Goal: Task Accomplishment & Management: Use online tool/utility

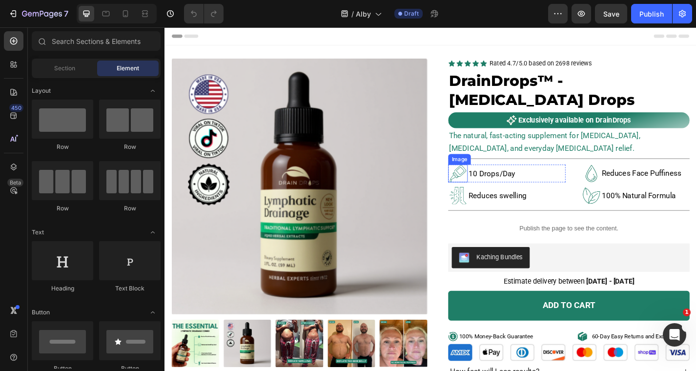
click at [493, 188] on img at bounding box center [488, 189] width 20 height 20
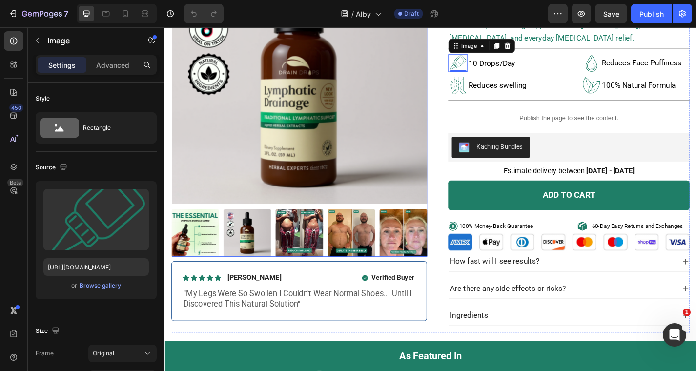
scroll to position [88, 0]
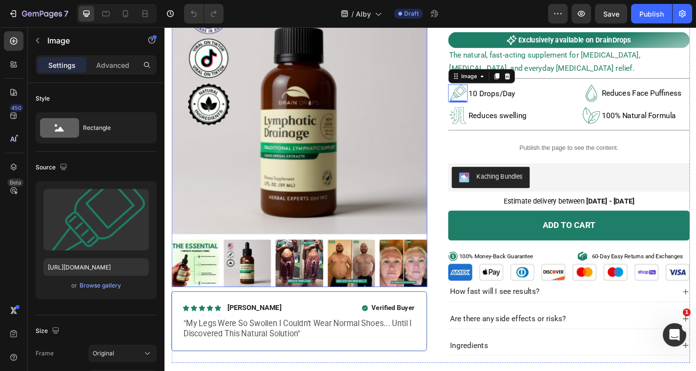
click at [331, 186] on img at bounding box center [313, 115] width 282 height 282
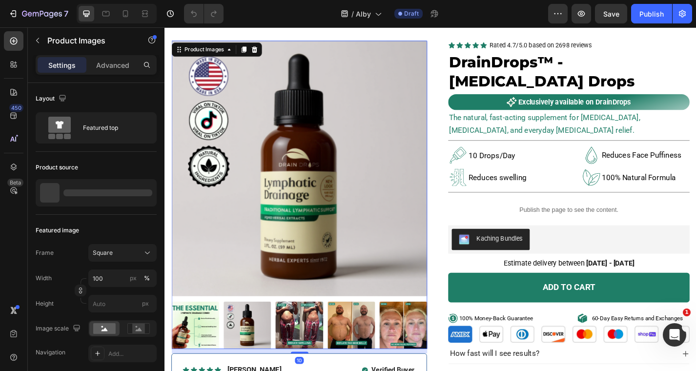
scroll to position [0, 0]
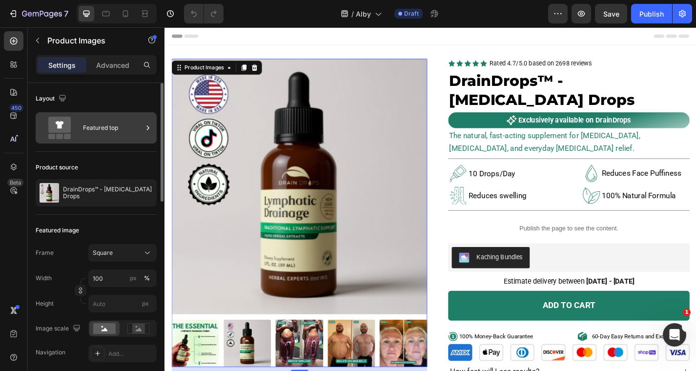
click at [73, 117] on icon at bounding box center [59, 128] width 39 height 22
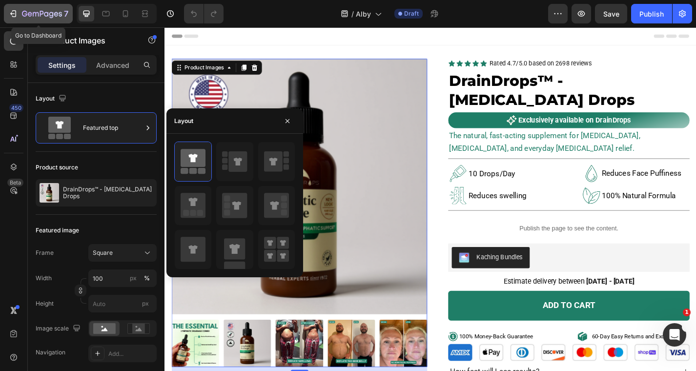
click at [20, 16] on div "7" at bounding box center [38, 14] width 60 height 12
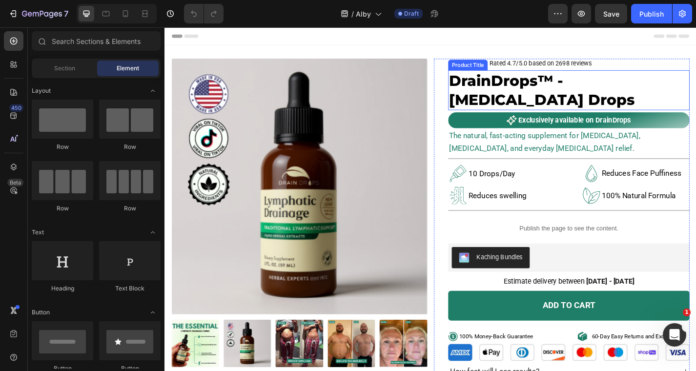
click at [575, 94] on h1 "DrainDrops™ - [MEDICAL_DATA] Drops" at bounding box center [610, 97] width 266 height 44
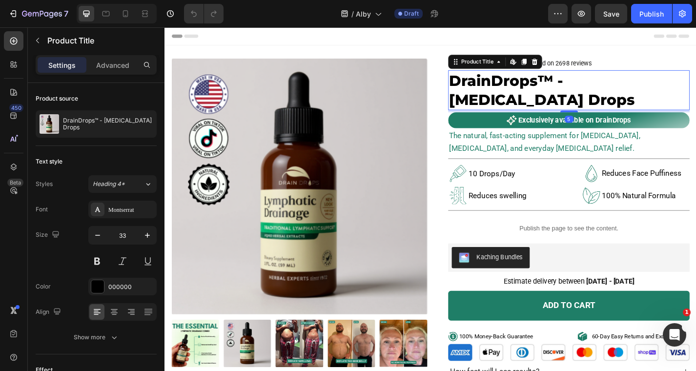
click at [614, 103] on h1 "DrainDrops™ - [MEDICAL_DATA] Drops" at bounding box center [610, 97] width 266 height 44
click at [612, 107] on h1 "DrainDrops™ - [MEDICAL_DATA] Drops" at bounding box center [610, 97] width 266 height 44
click at [608, 107] on h1 "DrainDrops™ - [MEDICAL_DATA] Drops" at bounding box center [610, 97] width 266 height 44
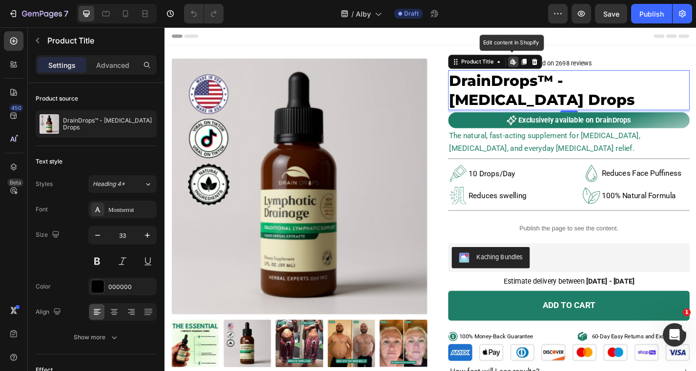
click at [608, 107] on h1 "DrainDrops™ - [MEDICAL_DATA] Drops" at bounding box center [610, 97] width 266 height 44
click at [561, 85] on h1 "DrainDrops™ - [MEDICAL_DATA] Drops" at bounding box center [610, 97] width 266 height 44
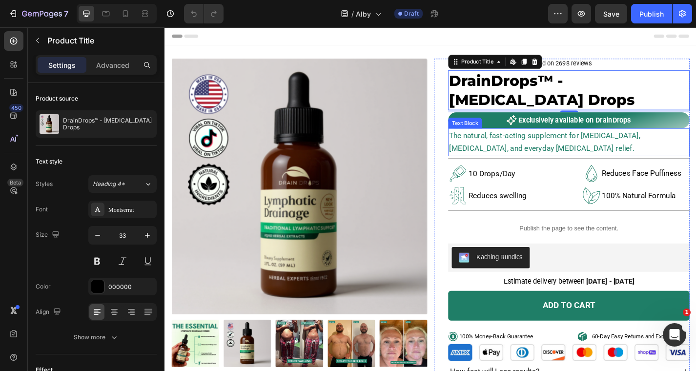
click at [551, 148] on span "The natural, fast-acting supplement for [MEDICAL_DATA], [MEDICAL_DATA], and eve…" at bounding box center [583, 154] width 210 height 24
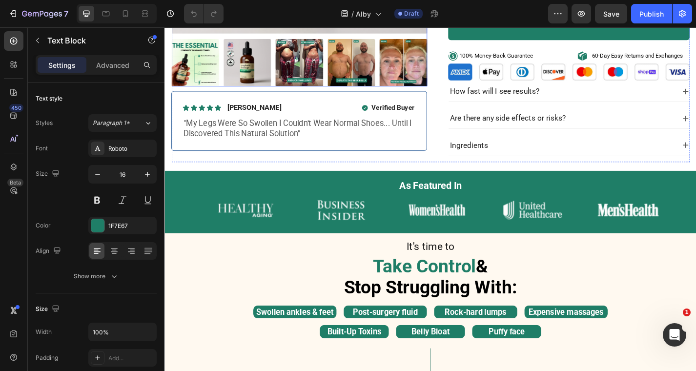
scroll to position [420, 0]
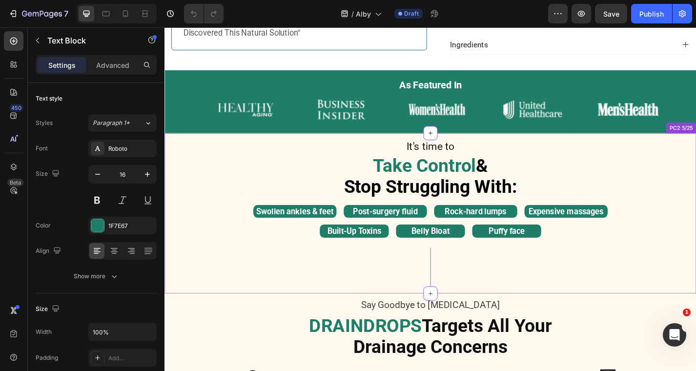
click at [448, 173] on strong "Take Control" at bounding box center [451, 179] width 114 height 23
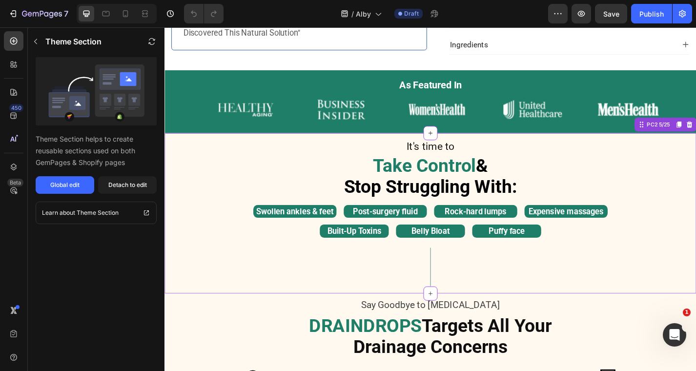
click at [462, 156] on span "It's time to" at bounding box center [457, 158] width 53 height 13
click at [479, 158] on span "It's time to" at bounding box center [457, 158] width 53 height 13
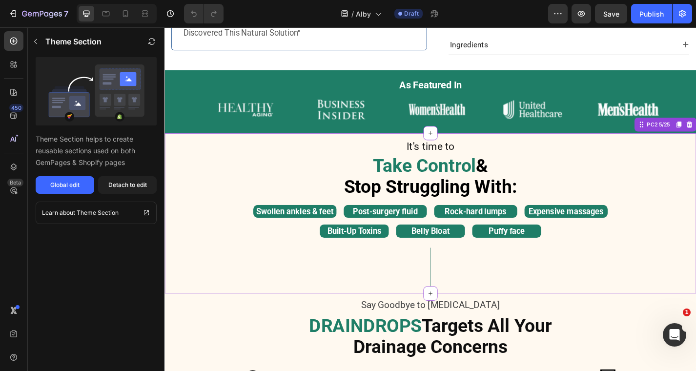
click at [479, 158] on span "It's time to" at bounding box center [457, 158] width 53 height 13
click at [140, 181] on div "Detach to edit" at bounding box center [127, 185] width 39 height 9
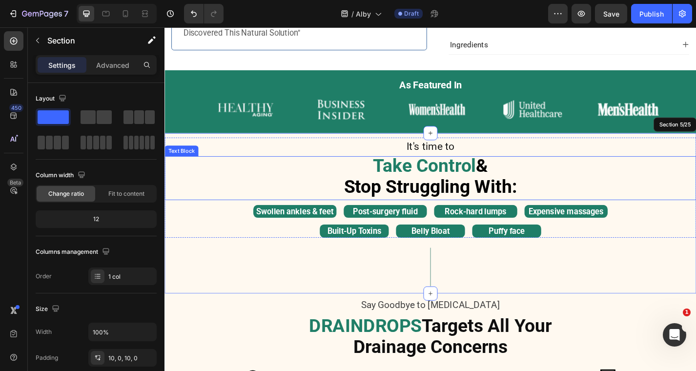
click at [404, 205] on strong "Stop Struggling With:" at bounding box center [457, 202] width 191 height 23
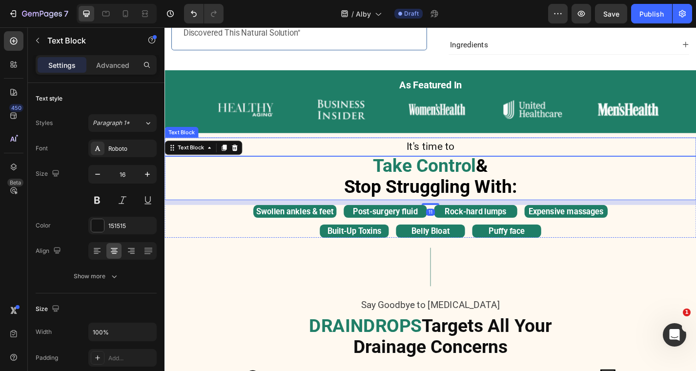
click at [445, 160] on span "It's time to" at bounding box center [457, 158] width 53 height 13
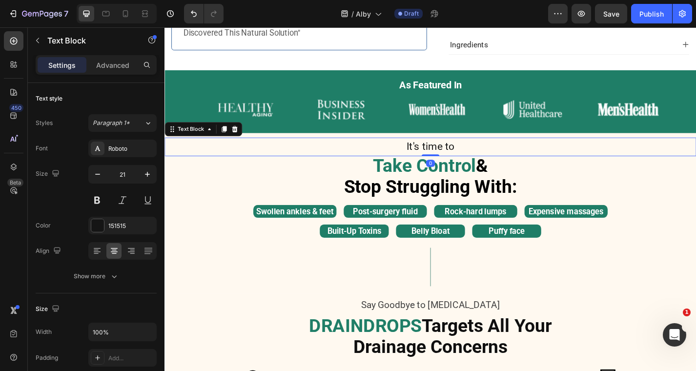
click at [445, 160] on span "It's time to" at bounding box center [457, 158] width 53 height 13
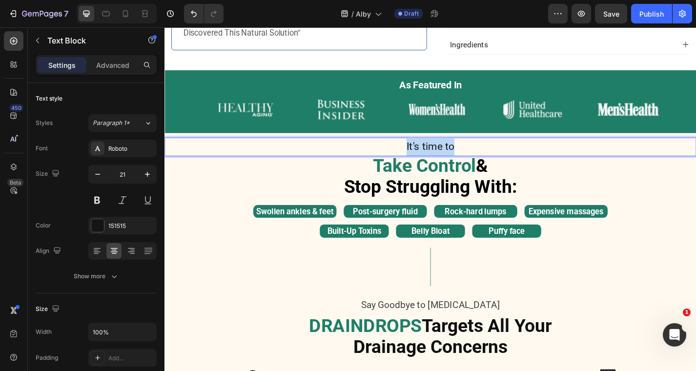
click at [445, 160] on span "It's time to" at bounding box center [457, 158] width 53 height 13
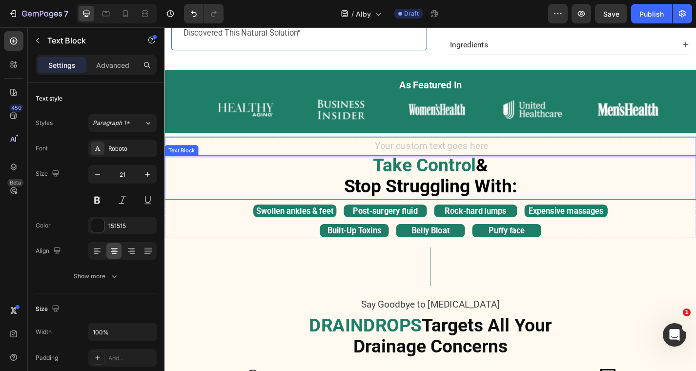
click at [493, 191] on strong "Stop Struggling With:" at bounding box center [457, 202] width 191 height 23
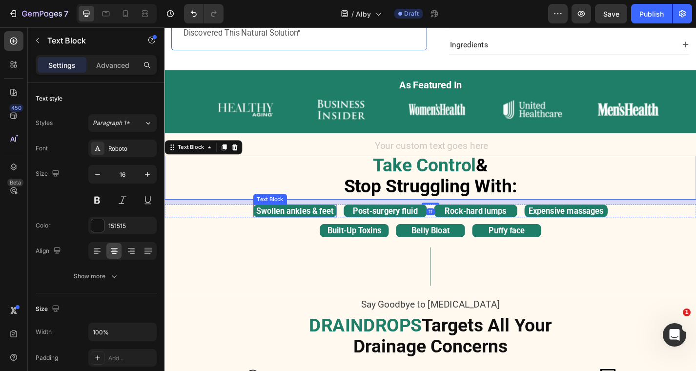
click at [306, 228] on strong "Swollen ankles & feet" at bounding box center [307, 229] width 85 height 10
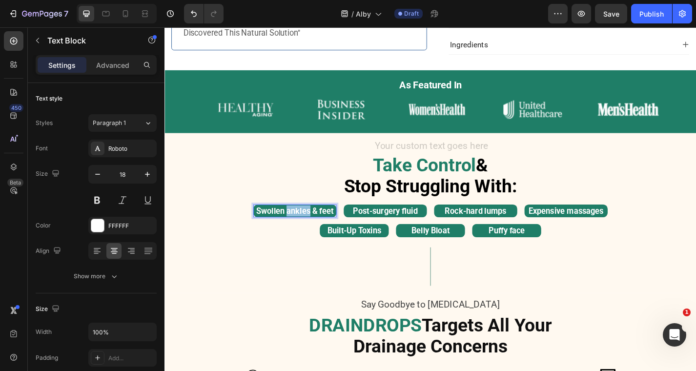
click at [306, 228] on strong "Swollen ankles & feet" at bounding box center [307, 229] width 85 height 10
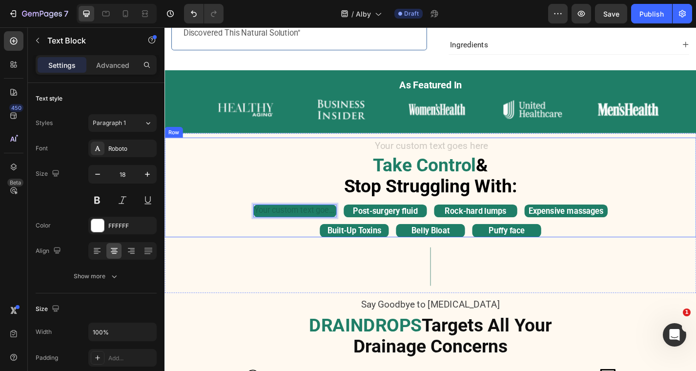
click at [320, 227] on div "Rich Text Editor. Editing area: main" at bounding box center [308, 230] width 92 height 14
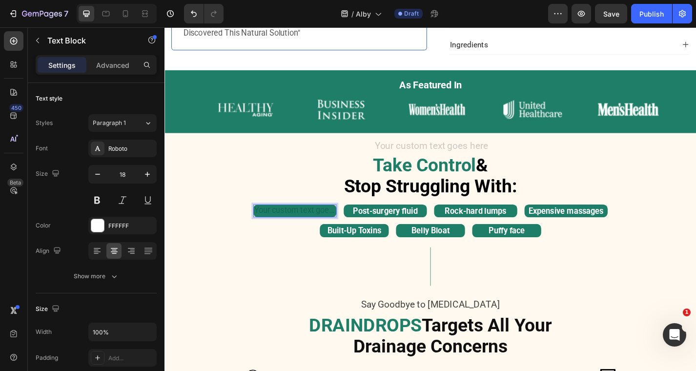
click at [352, 224] on div "Rich Text Editor. Editing area: main" at bounding box center [308, 230] width 92 height 14
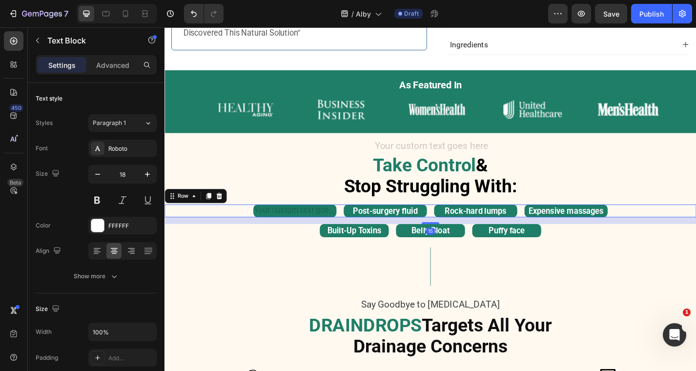
click at [354, 223] on div "Text Block Post-surgery fluid Text Block Rock-hard lumps Text Block Expensive m…" at bounding box center [457, 230] width 586 height 14
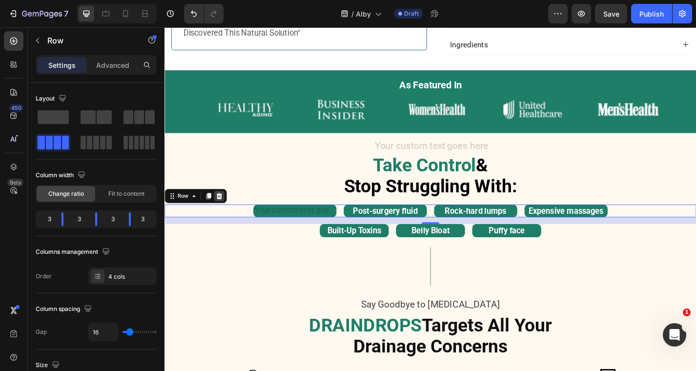
click at [225, 213] on icon at bounding box center [225, 213] width 6 height 7
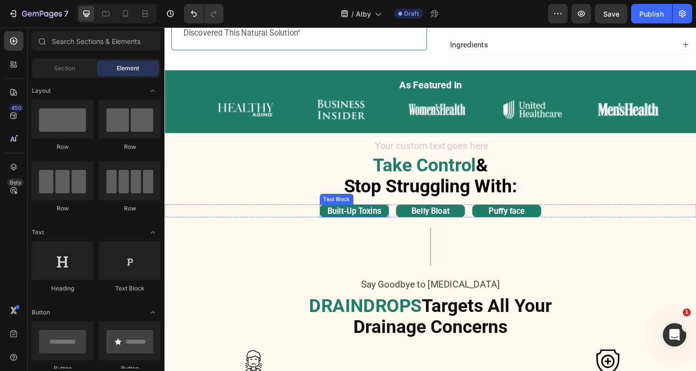
click at [394, 233] on p "Built-Up Toxins" at bounding box center [373, 229] width 74 height 12
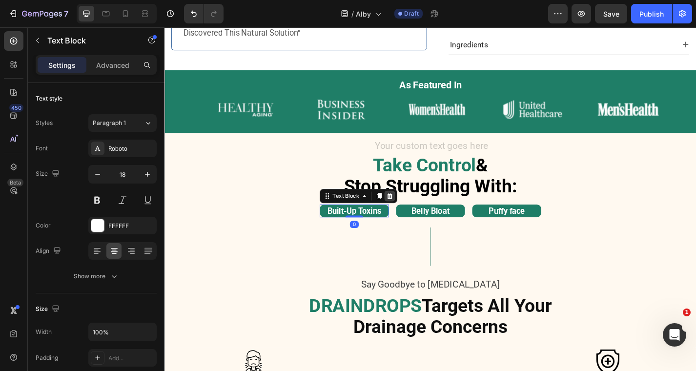
click at [416, 207] on div at bounding box center [412, 213] width 12 height 12
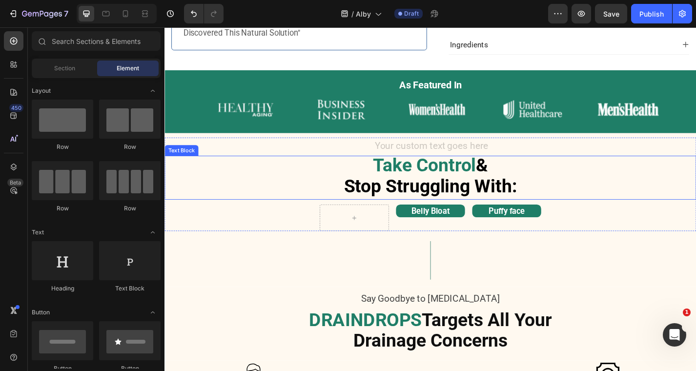
click at [461, 218] on div "Text Block Take Control & Stop Struggling With: Text Block Belly Bloat Text Blo…" at bounding box center [457, 200] width 586 height 103
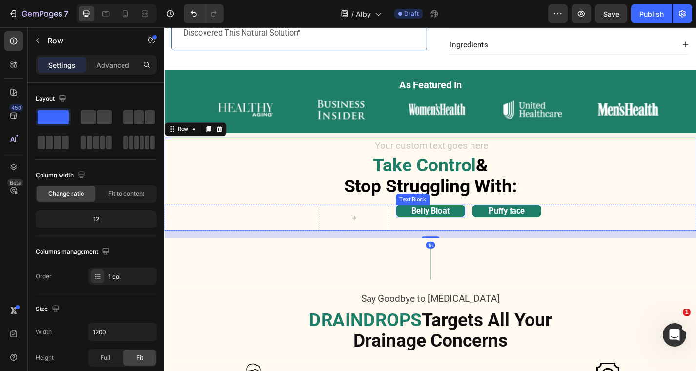
click at [465, 224] on strong "Belly Bloat" at bounding box center [457, 229] width 42 height 10
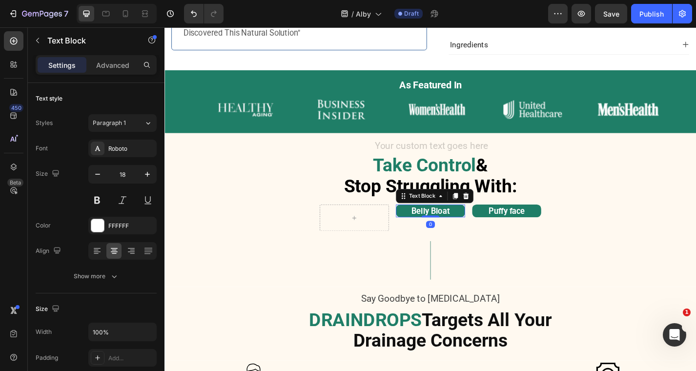
click at [502, 210] on div "Text Block" at bounding box center [461, 213] width 85 height 16
click at [497, 209] on icon at bounding box center [496, 213] width 8 height 8
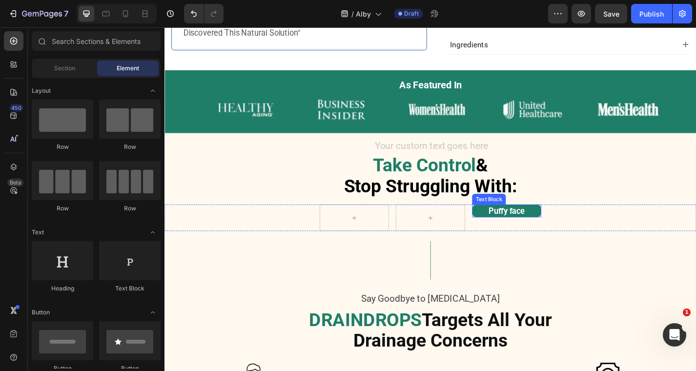
click at [530, 230] on strong "Puffy face" at bounding box center [541, 229] width 40 height 10
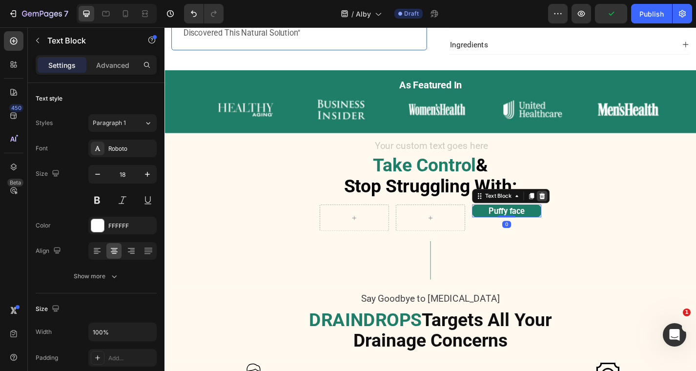
click at [578, 214] on icon at bounding box center [580, 213] width 6 height 7
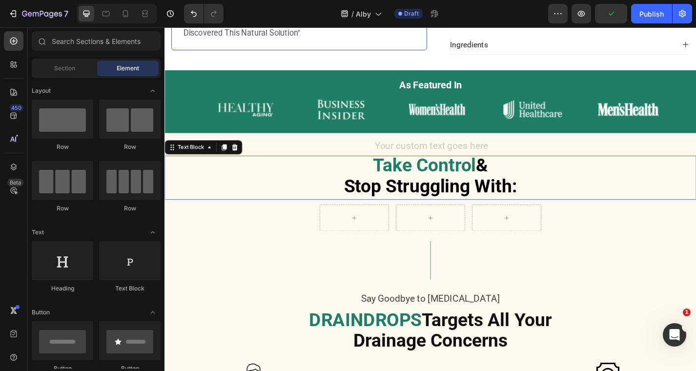
click at [551, 204] on strong "Stop Struggling With:" at bounding box center [457, 202] width 191 height 23
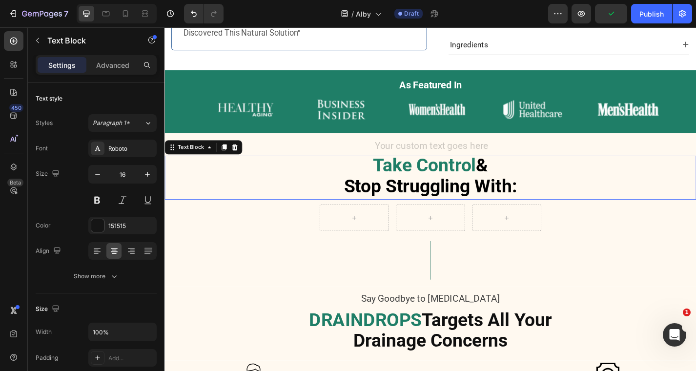
click at [551, 204] on strong "Stop Struggling With:" at bounding box center [457, 202] width 191 height 23
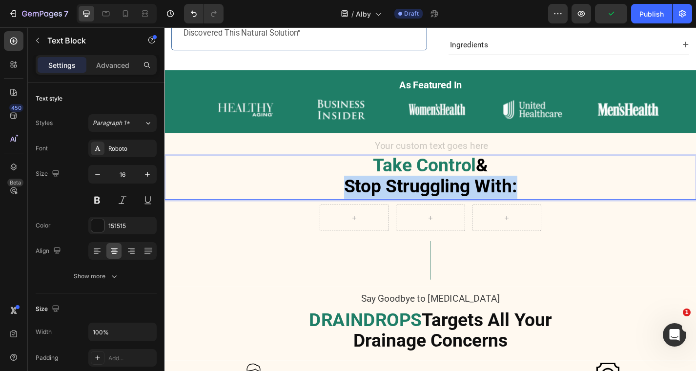
click at [551, 204] on strong "Stop Struggling With:" at bounding box center [457, 202] width 191 height 23
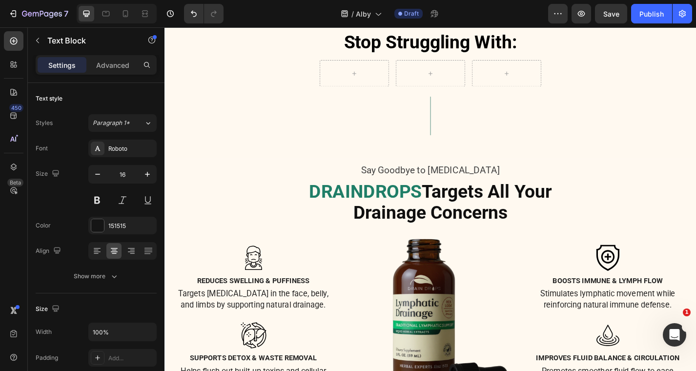
scroll to position [436, 0]
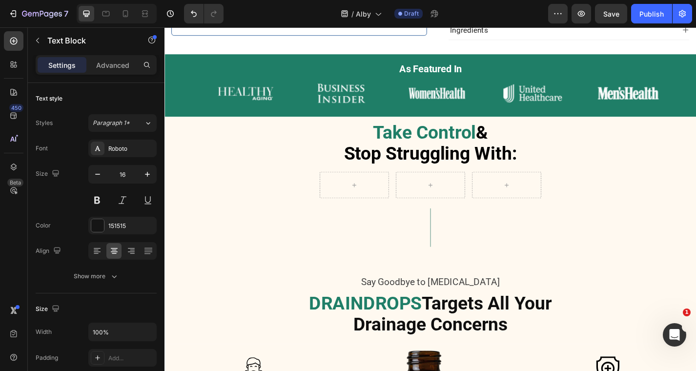
click at [512, 156] on strong "Stop Struggling With:" at bounding box center [457, 166] width 191 height 23
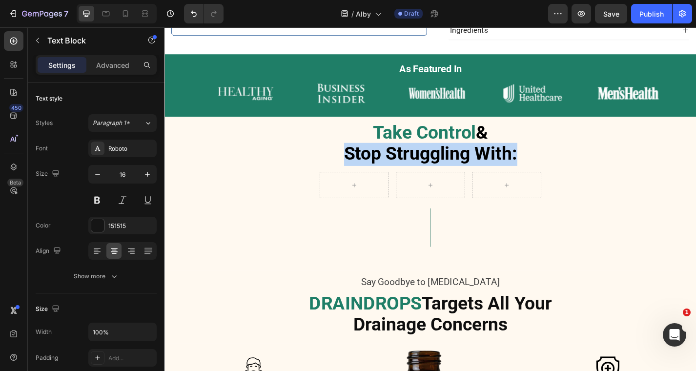
click at [512, 156] on strong "Stop Struggling With:" at bounding box center [457, 166] width 191 height 23
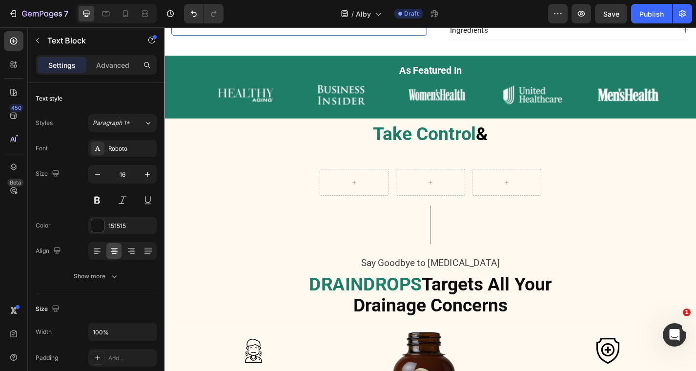
click at [513, 140] on strong "&" at bounding box center [513, 144] width 13 height 23
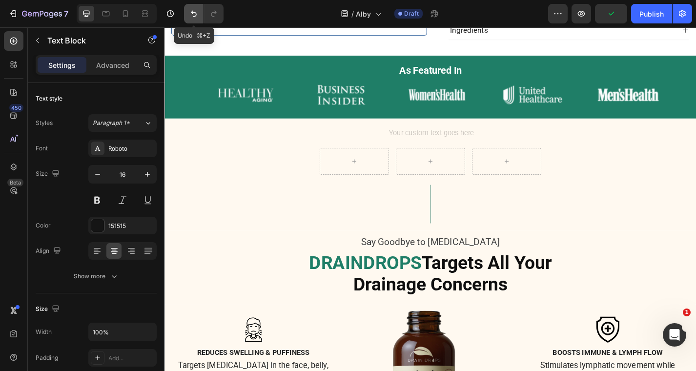
click at [190, 8] on button "Undo/Redo" at bounding box center [194, 14] width 20 height 20
click at [193, 11] on icon "Undo/Redo" at bounding box center [194, 14] width 6 height 6
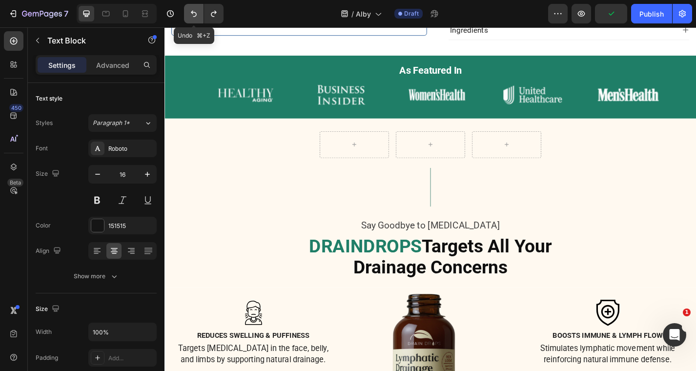
click at [193, 11] on icon "Undo/Redo" at bounding box center [194, 14] width 6 height 6
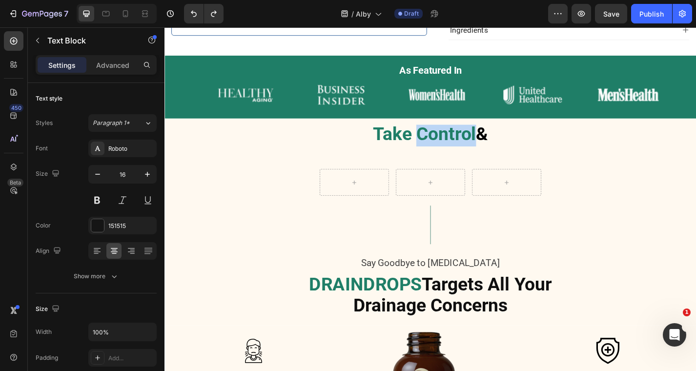
click at [470, 140] on strong "Take Control" at bounding box center [451, 144] width 114 height 23
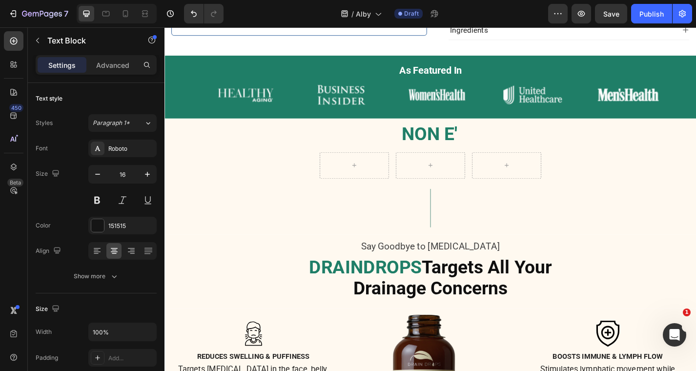
click at [446, 144] on strong "NON E'" at bounding box center [456, 144] width 61 height 23
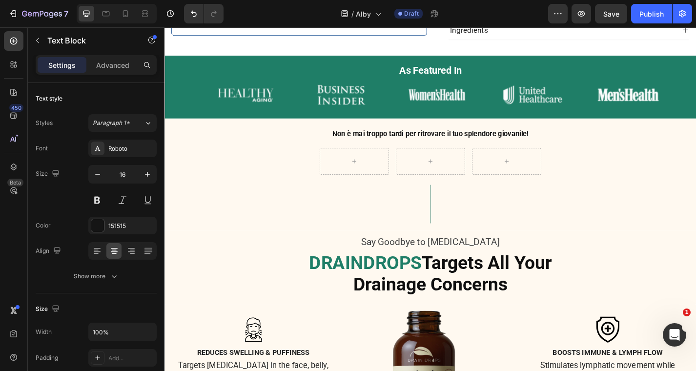
click at [446, 142] on strong "Non è mai troppo tardi per ritrovare il tuo splendore giovanile!" at bounding box center [457, 144] width 216 height 9
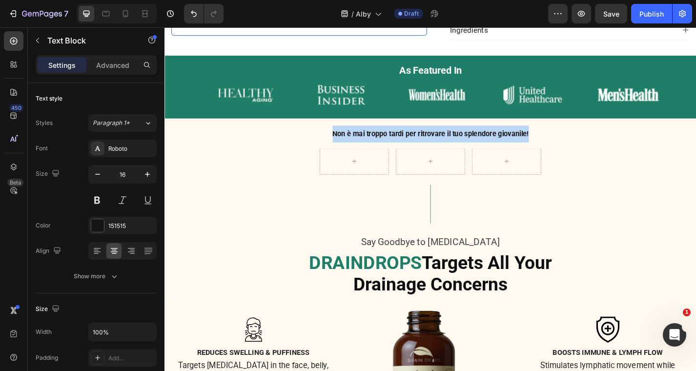
click at [446, 142] on strong "Non è mai troppo tardi per ritrovare il tuo splendore giovanile!" at bounding box center [457, 144] width 216 height 9
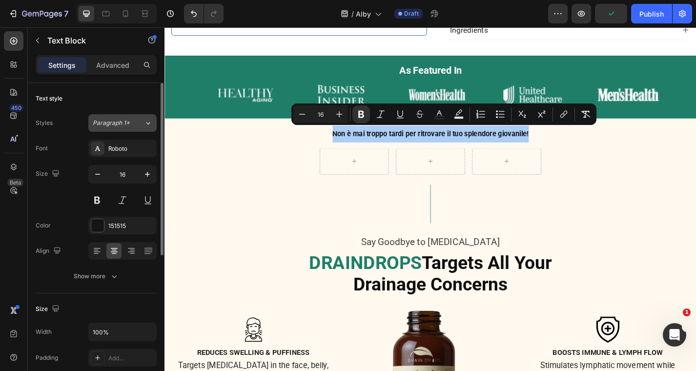
click at [146, 126] on icon at bounding box center [148, 123] width 8 height 10
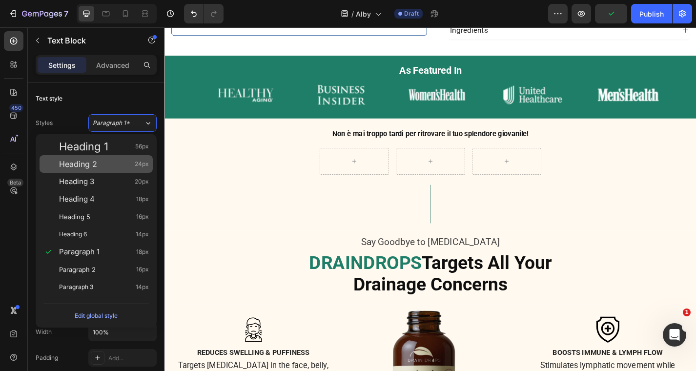
click at [130, 168] on div "Heading 2 24px" at bounding box center [104, 164] width 90 height 10
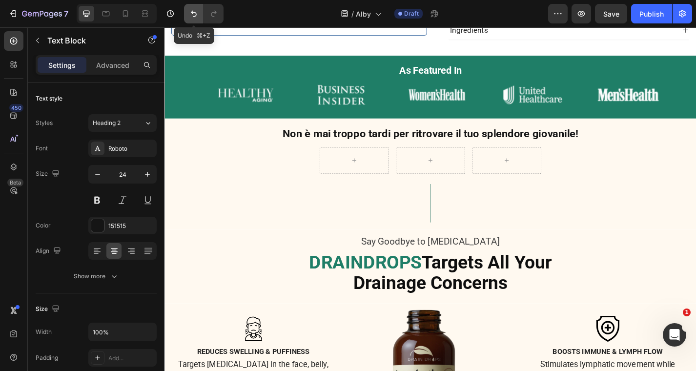
click at [194, 13] on icon "Undo/Redo" at bounding box center [194, 14] width 10 height 10
type input "16"
click at [194, 13] on icon "Undo/Redo" at bounding box center [194, 14] width 10 height 10
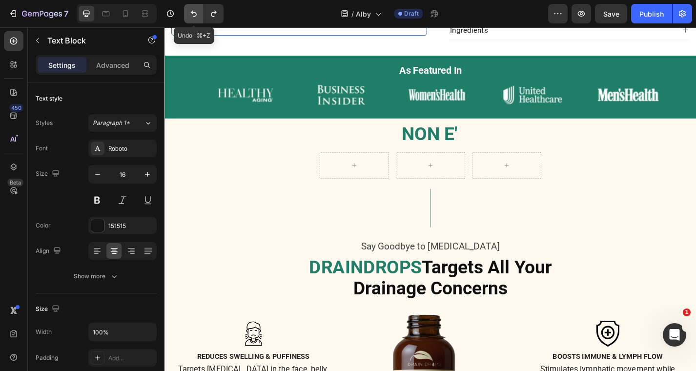
click at [194, 13] on icon "Undo/Redo" at bounding box center [194, 14] width 10 height 10
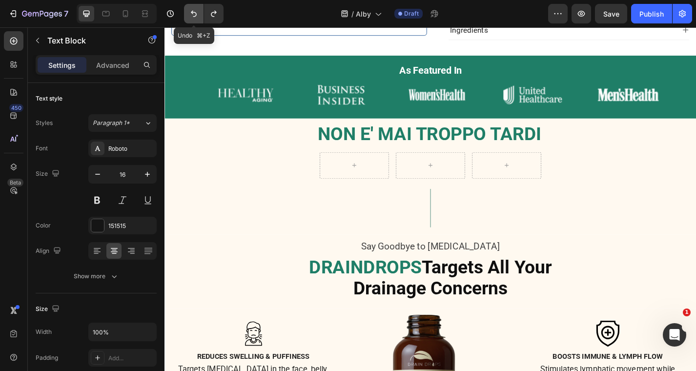
click at [194, 13] on icon "Undo/Redo" at bounding box center [194, 14] width 10 height 10
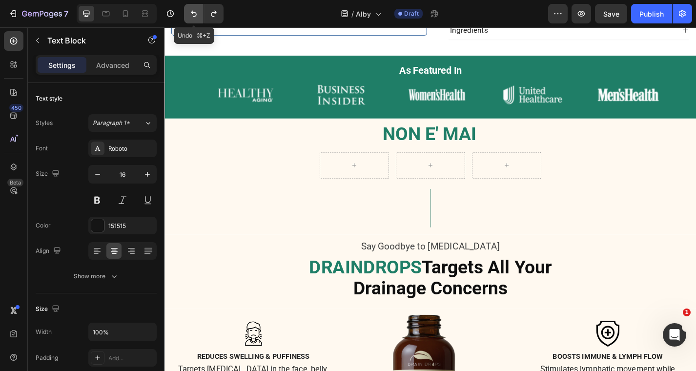
click at [194, 13] on icon "Undo/Redo" at bounding box center [194, 14] width 10 height 10
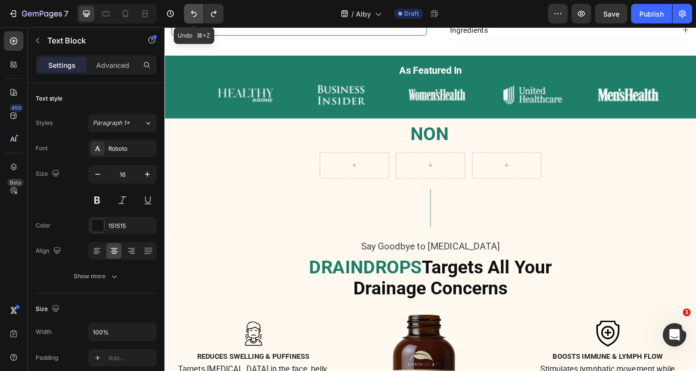
click at [194, 13] on icon "Undo/Redo" at bounding box center [194, 14] width 10 height 10
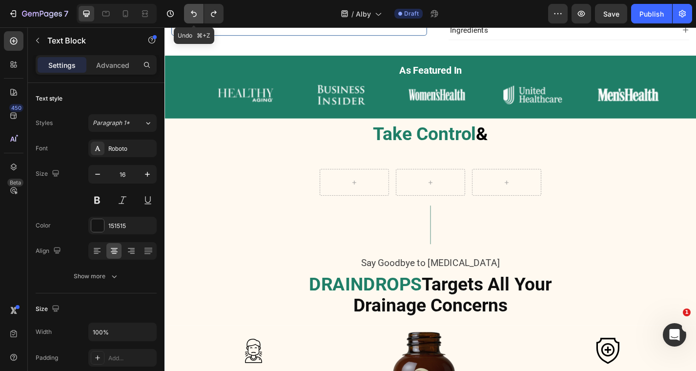
click at [194, 13] on icon "Undo/Redo" at bounding box center [194, 14] width 10 height 10
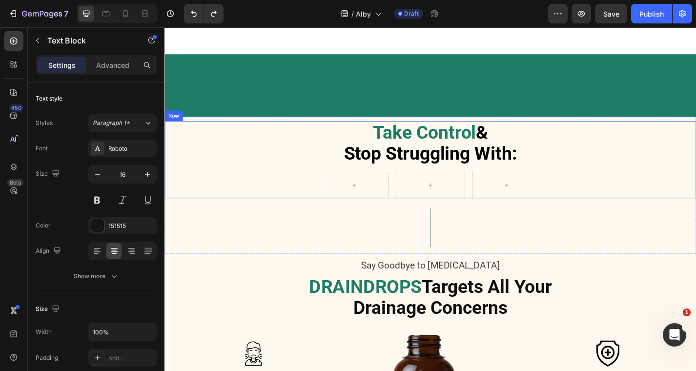
scroll to position [668, 0]
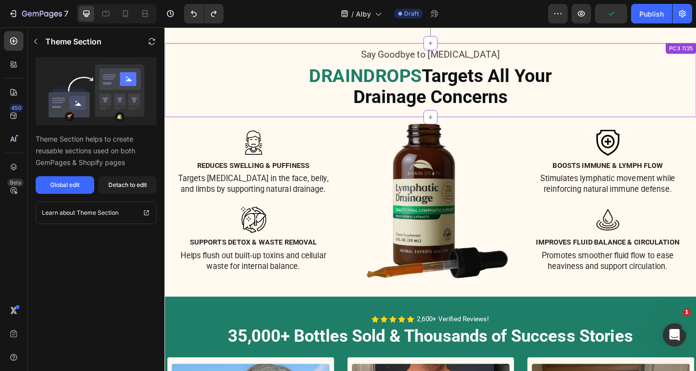
click at [472, 112] on strong "Drainage Concerns" at bounding box center [457, 103] width 170 height 23
click at [488, 92] on strong "Drainage Concerns" at bounding box center [457, 103] width 170 height 23
click at [519, 103] on strong "Drainage Concerns" at bounding box center [457, 103] width 170 height 23
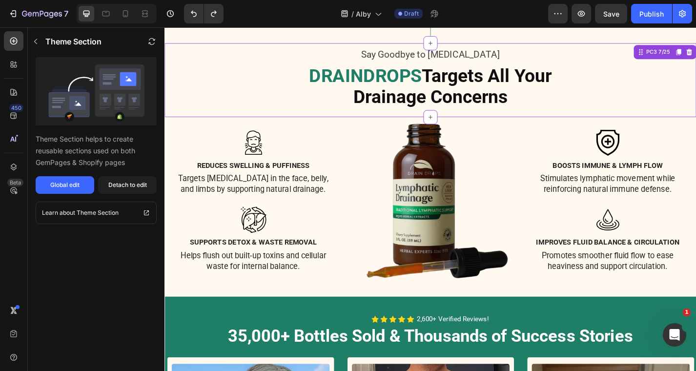
click at [519, 103] on strong "Drainage Concerns" at bounding box center [457, 103] width 170 height 23
click at [425, 79] on strong "DRAINDROPS" at bounding box center [386, 80] width 124 height 23
click at [399, 79] on strong "DRAINDROPS" at bounding box center [386, 80] width 124 height 23
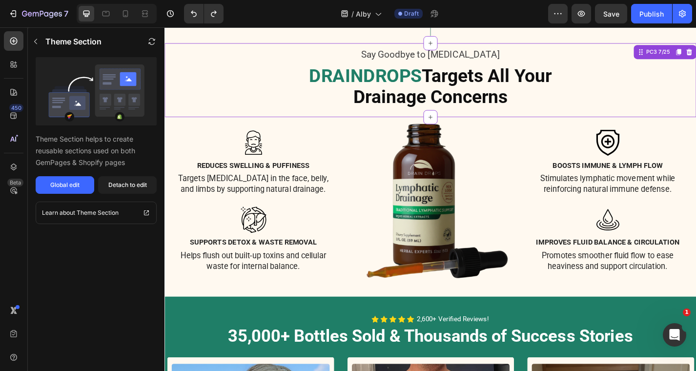
click at [399, 79] on strong "DRAINDROPS" at bounding box center [386, 80] width 124 height 23
click at [441, 84] on strong "DRAINDROPS" at bounding box center [386, 80] width 124 height 23
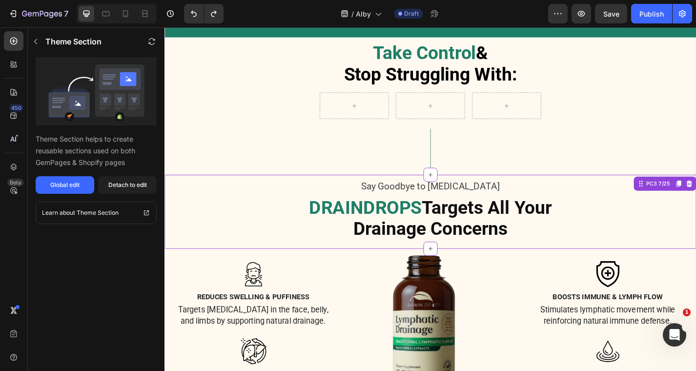
scroll to position [520, 0]
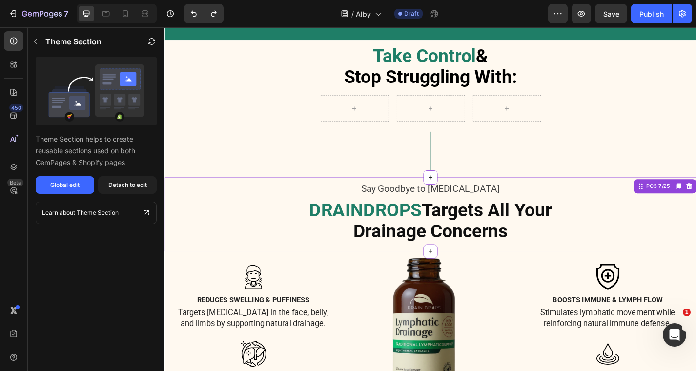
click at [425, 211] on p "Say Goodbye to [MEDICAL_DATA]" at bounding box center [457, 206] width 363 height 15
click at [142, 183] on div "Detach to edit" at bounding box center [127, 185] width 39 height 9
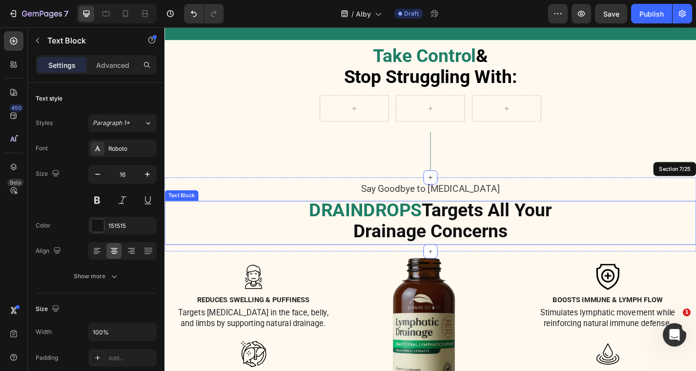
click at [448, 229] on strong "Targets All Your" at bounding box center [518, 228] width 143 height 23
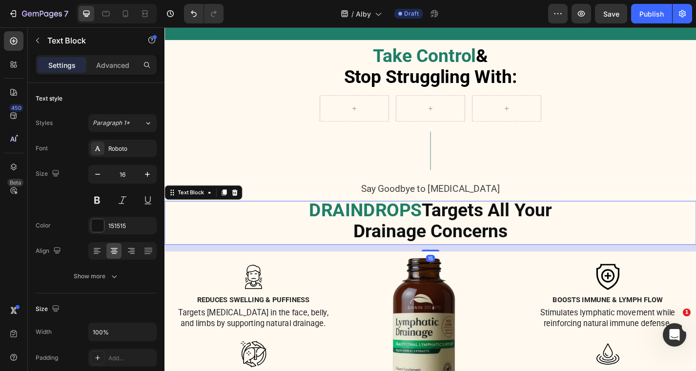
click at [387, 227] on strong "DRAINDROPS" at bounding box center [386, 228] width 124 height 23
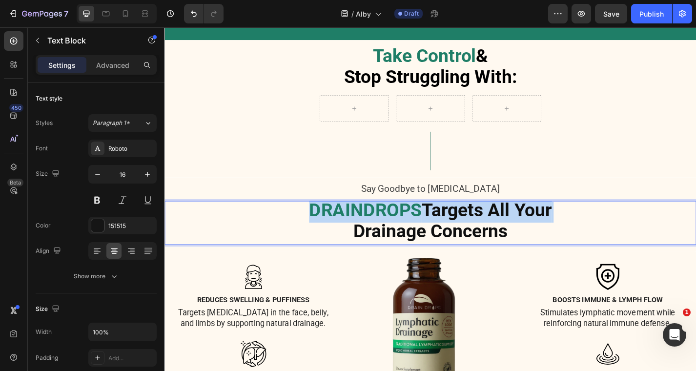
click at [387, 227] on strong "DRAINDROPS" at bounding box center [386, 228] width 124 height 23
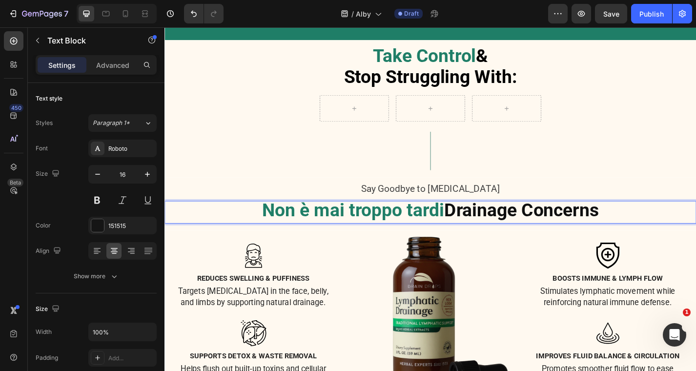
click at [507, 224] on strong "Drainage Concerns" at bounding box center [557, 228] width 170 height 23
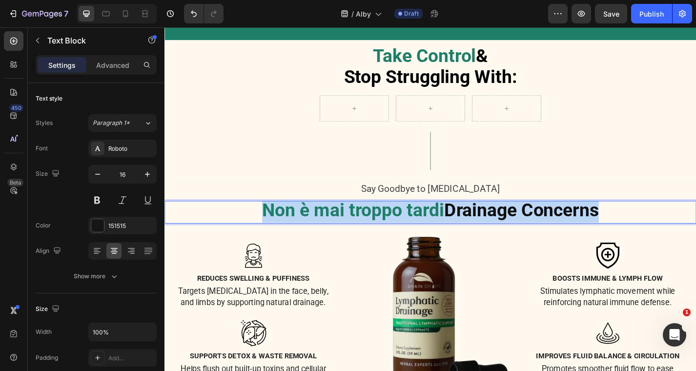
click at [507, 224] on strong "Drainage Concerns" at bounding box center [557, 228] width 170 height 23
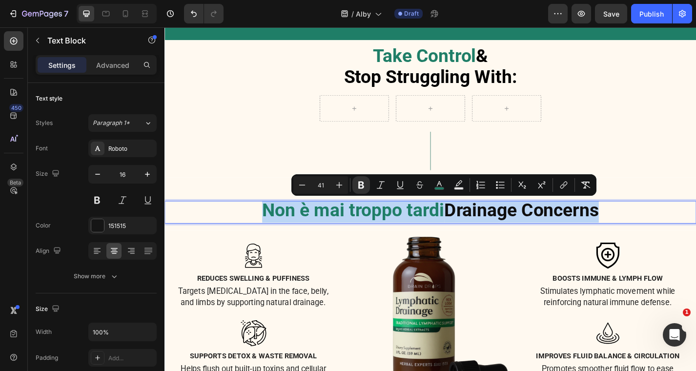
click at [508, 230] on strong "Drainage Concerns" at bounding box center [557, 228] width 170 height 23
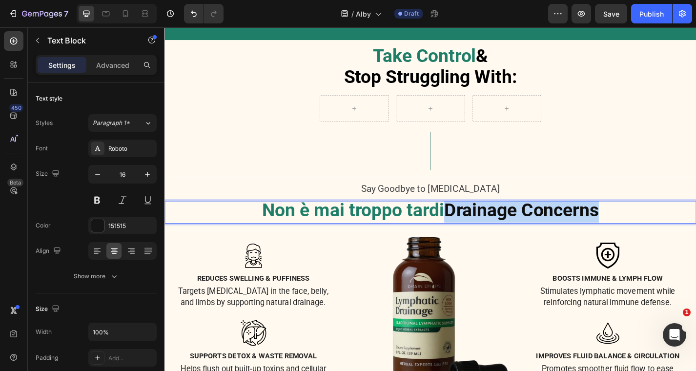
drag, startPoint x: 478, startPoint y: 230, endPoint x: 702, endPoint y: 230, distance: 224.0
click at [695, 230] on p "Non è mai troppo tardi Drainage Concerns" at bounding box center [457, 231] width 584 height 23
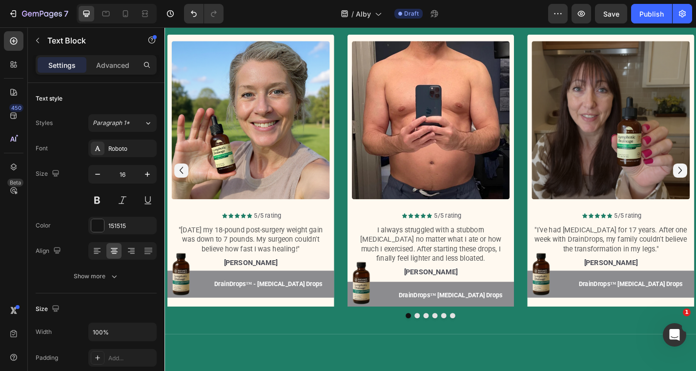
scroll to position [959, 0]
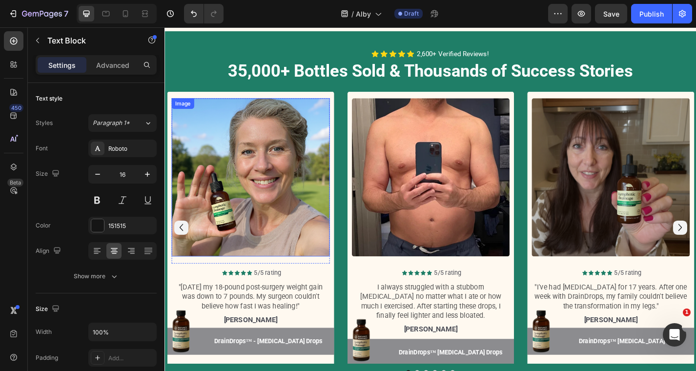
click at [317, 196] on img at bounding box center [259, 192] width 174 height 174
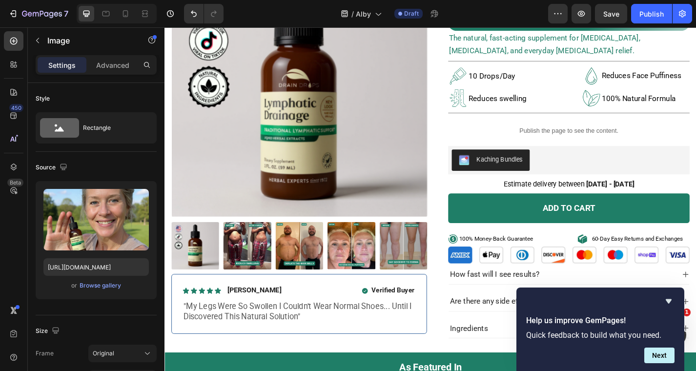
scroll to position [0, 0]
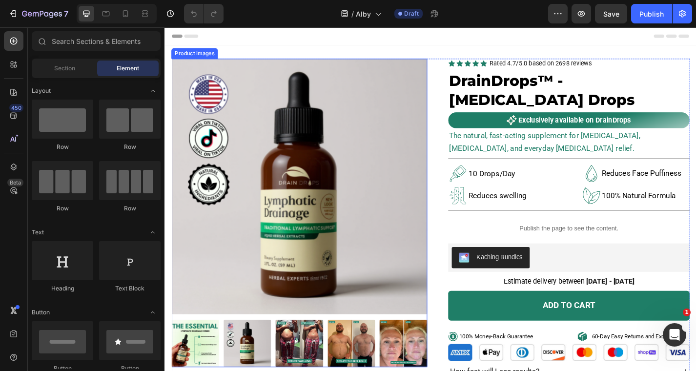
click at [354, 193] on img at bounding box center [313, 203] width 282 height 282
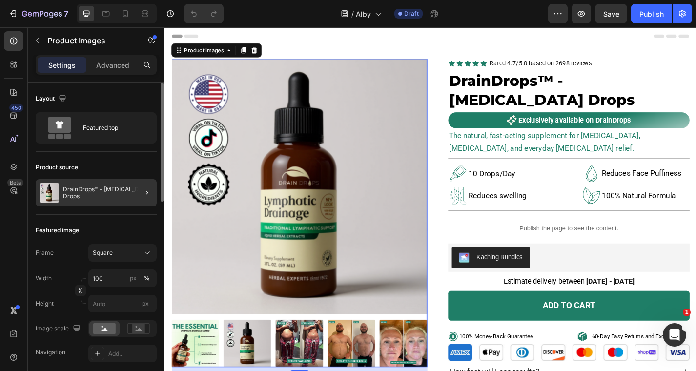
click at [133, 196] on div at bounding box center [142, 192] width 27 height 27
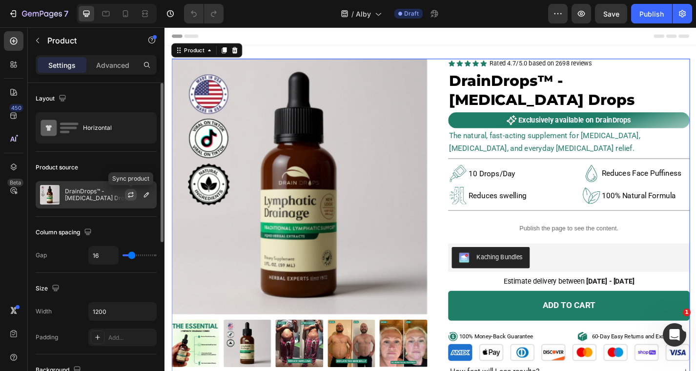
click at [131, 193] on icon "button" at bounding box center [130, 193] width 5 height 3
click at [145, 194] on icon "button" at bounding box center [146, 195] width 8 height 8
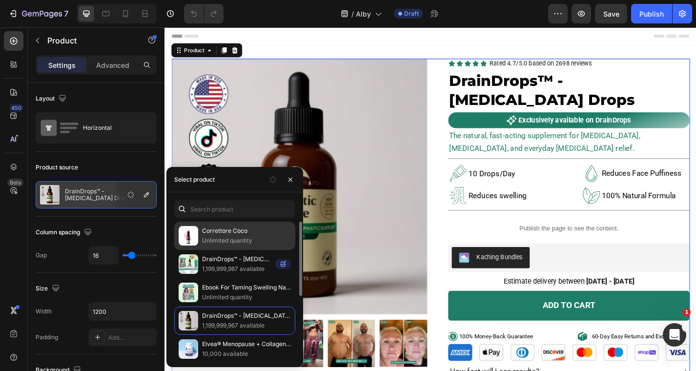
click at [214, 234] on p "Correttore Coco" at bounding box center [246, 231] width 89 height 10
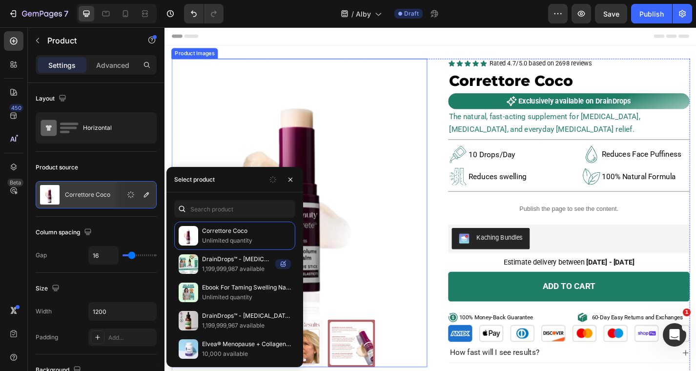
click at [406, 240] on img at bounding box center [313, 203] width 282 height 282
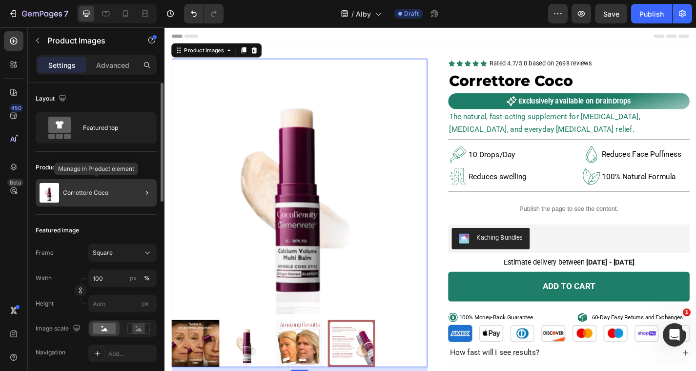
click at [122, 203] on div "Correttore Coco" at bounding box center [96, 192] width 121 height 27
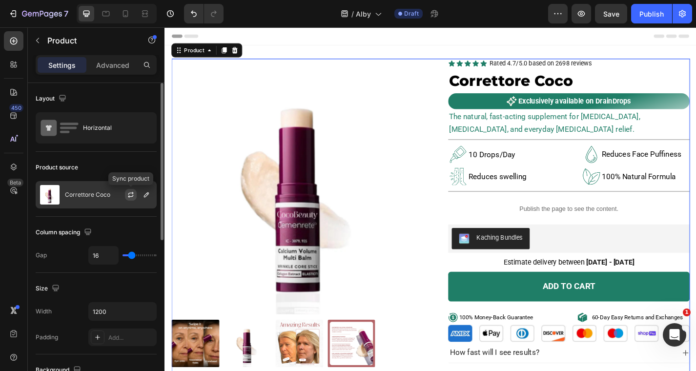
click at [133, 195] on icon "button" at bounding box center [131, 195] width 8 height 8
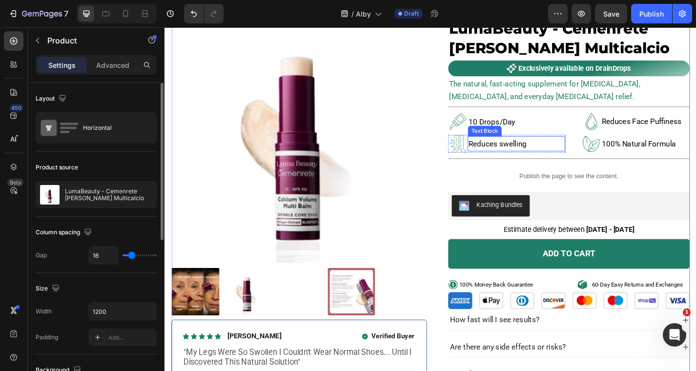
scroll to position [85, 0]
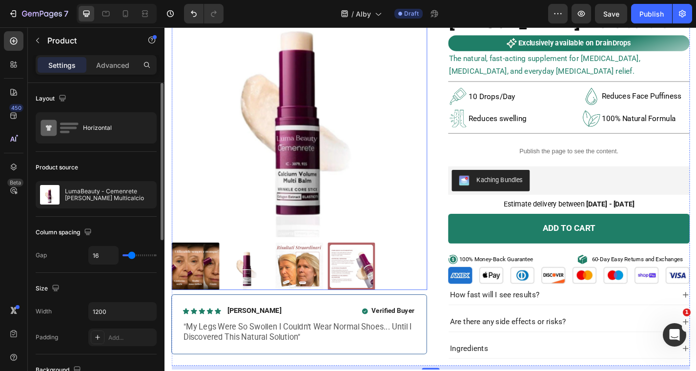
click at [263, 287] on img at bounding box center [255, 290] width 52 height 52
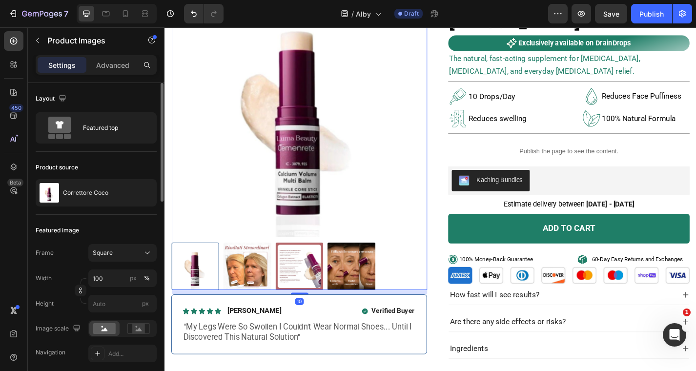
click at [246, 289] on img at bounding box center [255, 290] width 52 height 52
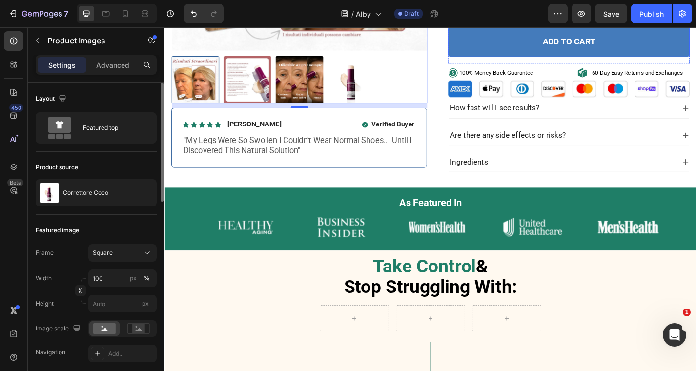
scroll to position [291, 0]
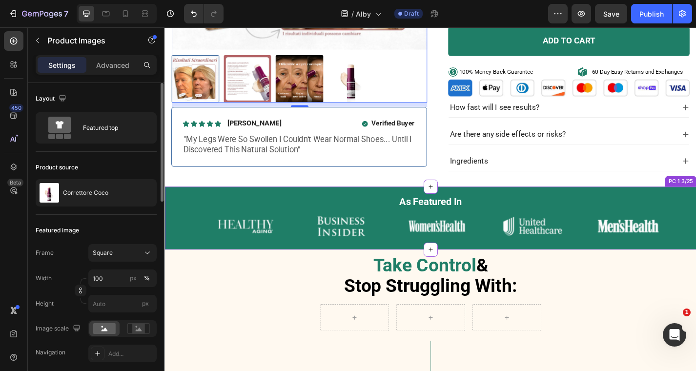
click at [435, 217] on strong "As Featured In" at bounding box center [457, 219] width 69 height 12
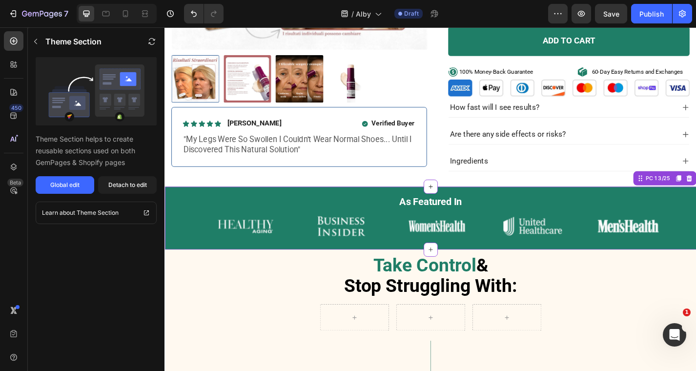
click at [433, 216] on strong "As Featured In" at bounding box center [457, 219] width 69 height 12
click at [435, 221] on strong "As Featured In" at bounding box center [457, 219] width 69 height 12
click at [472, 221] on strong "As Featured In" at bounding box center [457, 219] width 69 height 12
click at [427, 222] on strong "As Featured In" at bounding box center [457, 219] width 69 height 12
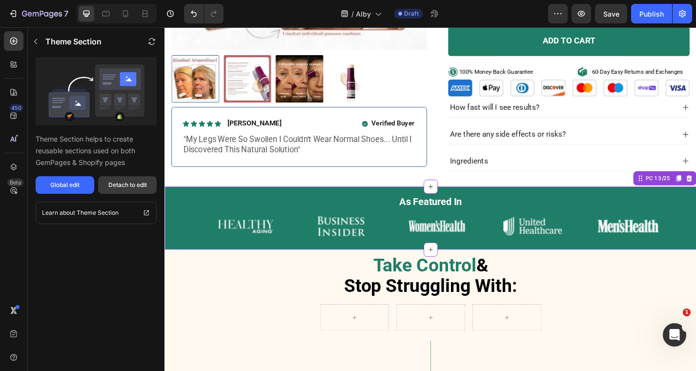
click at [132, 183] on div "Detach to edit" at bounding box center [127, 185] width 39 height 9
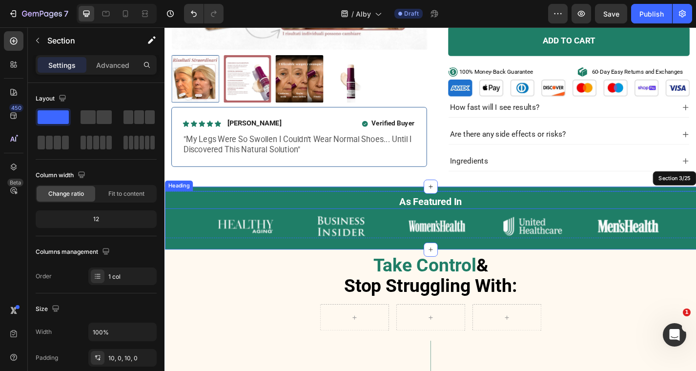
click at [446, 219] on strong "As Featured In" at bounding box center [457, 219] width 69 height 12
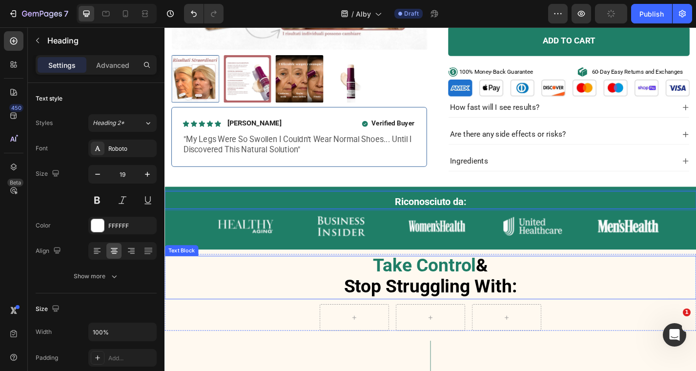
click at [595, 283] on p "Take Control & Stop Struggling With:" at bounding box center [457, 303] width 584 height 46
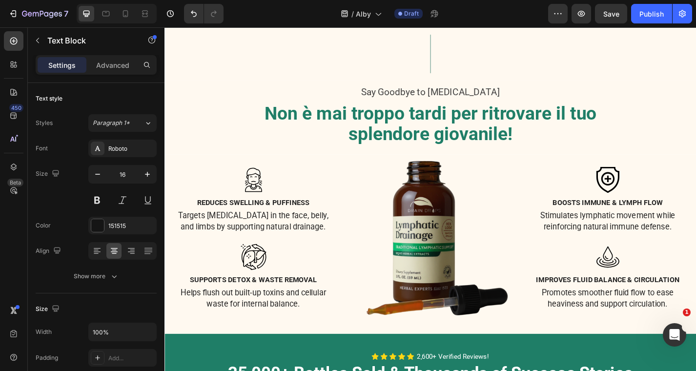
scroll to position [627, 0]
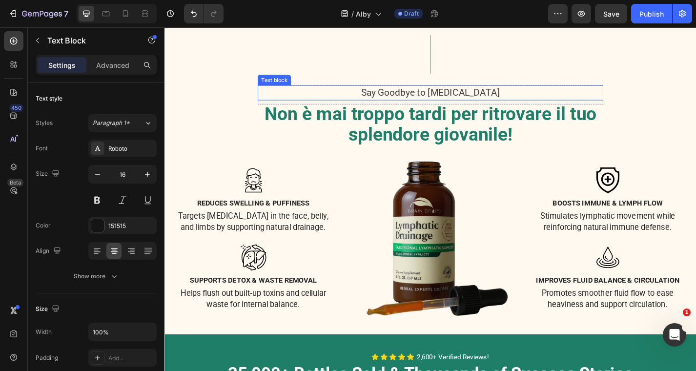
click at [482, 96] on span "Say Goodbye to [MEDICAL_DATA]" at bounding box center [457, 99] width 153 height 12
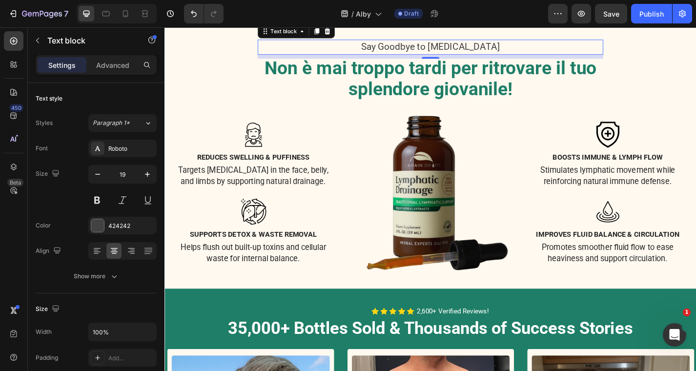
scroll to position [714, 0]
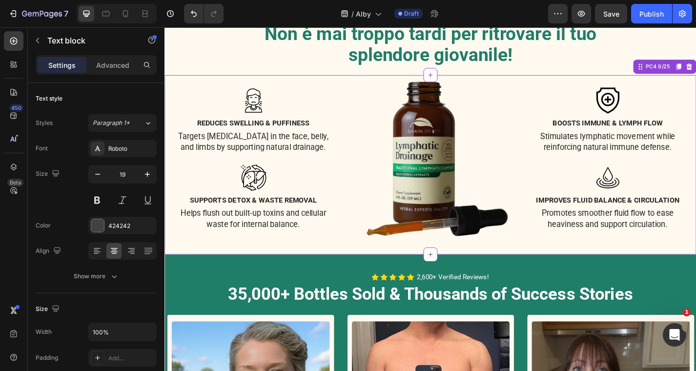
click at [480, 139] on img at bounding box center [457, 172] width 181 height 181
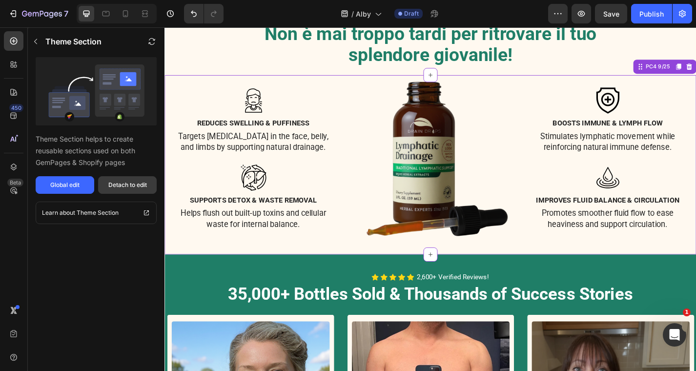
click at [123, 190] on button "Detach to edit" at bounding box center [127, 185] width 59 height 18
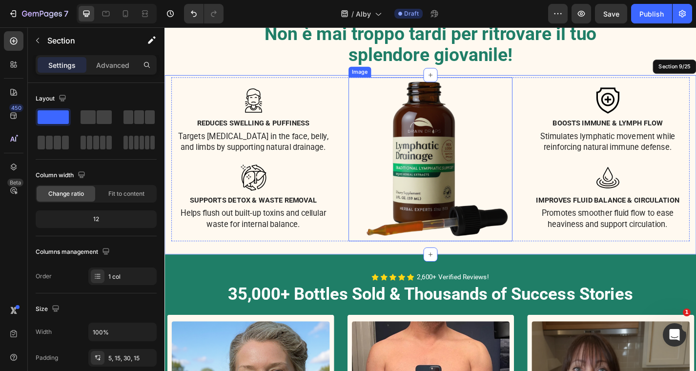
click at [446, 173] on img at bounding box center [457, 172] width 181 height 181
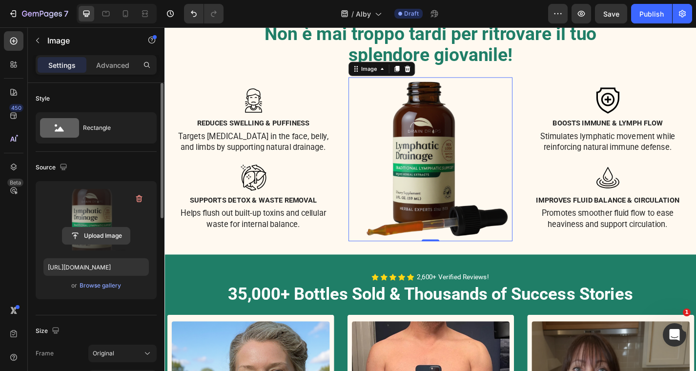
click at [117, 236] on input "file" at bounding box center [95, 235] width 67 height 17
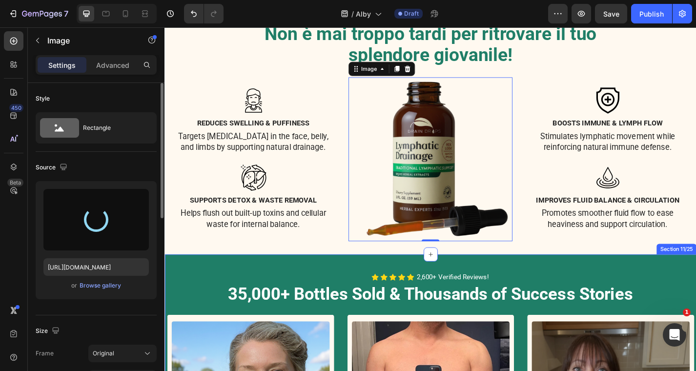
type input "[URL][DOMAIN_NAME]"
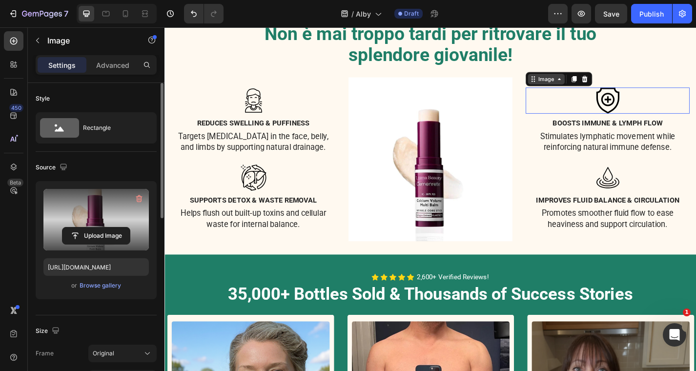
click at [565, 82] on div "Image" at bounding box center [585, 85] width 41 height 12
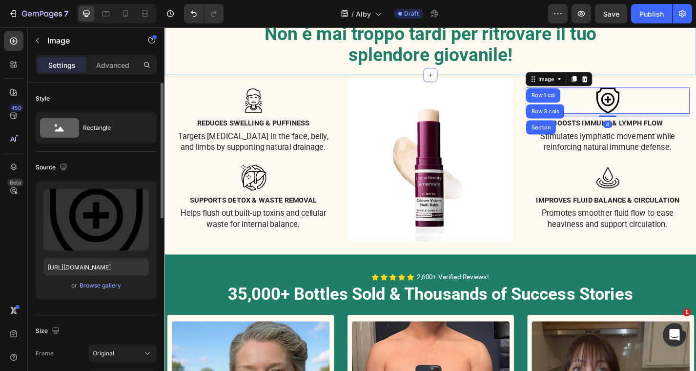
click at [530, 73] on div "Say Goodbye to [MEDICAL_DATA] Text block Row Non è mai troppo tardi per ritrova…" at bounding box center [457, 41] width 586 height 76
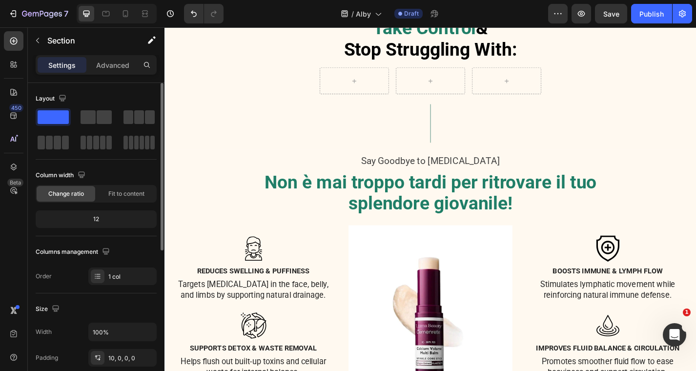
scroll to position [588, 0]
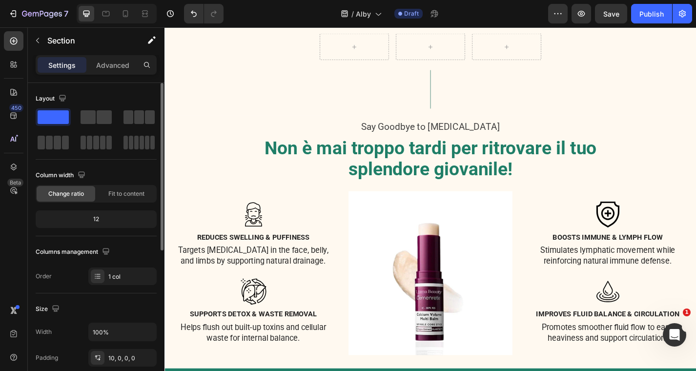
click at [278, 100] on div at bounding box center [457, 95] width 586 height 49
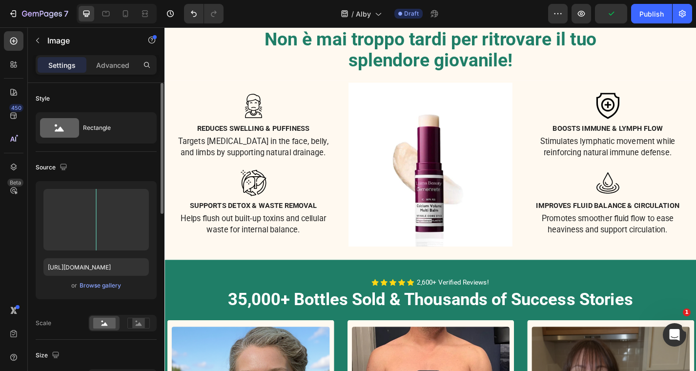
scroll to position [727, 0]
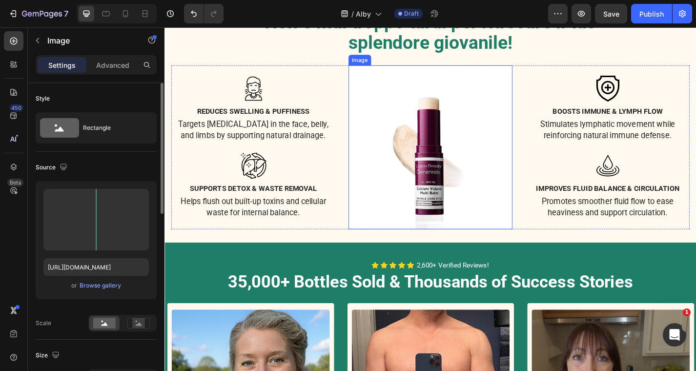
click at [484, 137] on img at bounding box center [457, 159] width 181 height 181
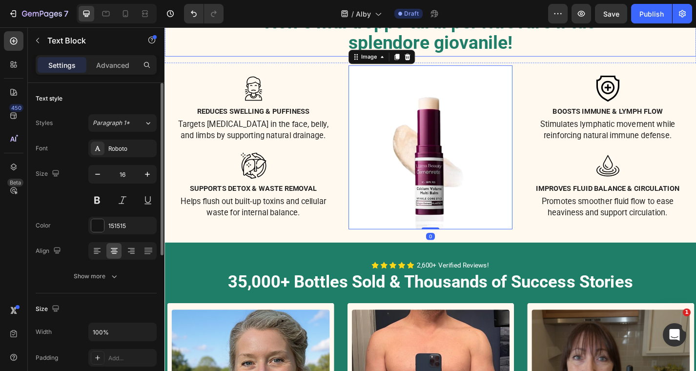
click at [592, 47] on p "splendore giovanile!" at bounding box center [457, 46] width 584 height 23
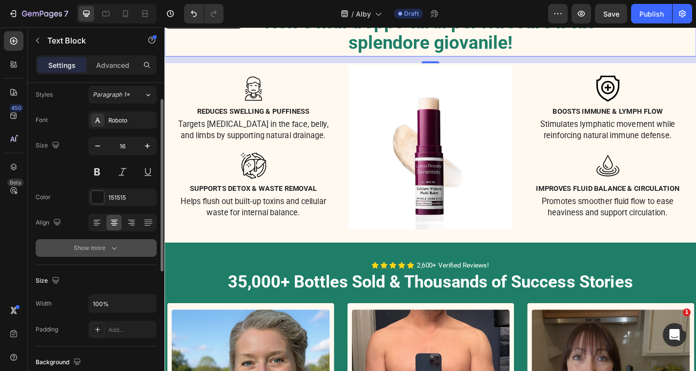
scroll to position [29, 0]
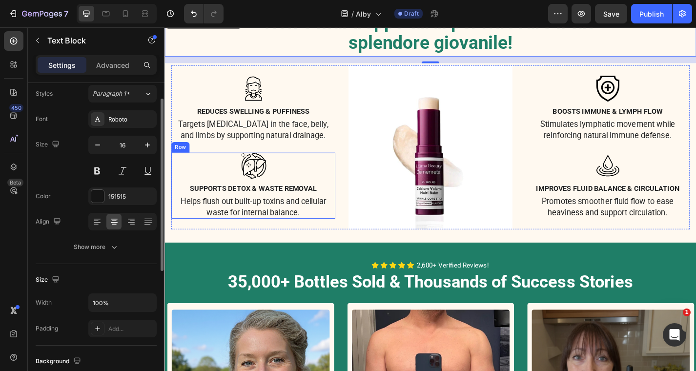
click at [350, 197] on div "Image Supports Detox & Waste Removal Text block Helps flush out built-up toxins…" at bounding box center [262, 201] width 181 height 73
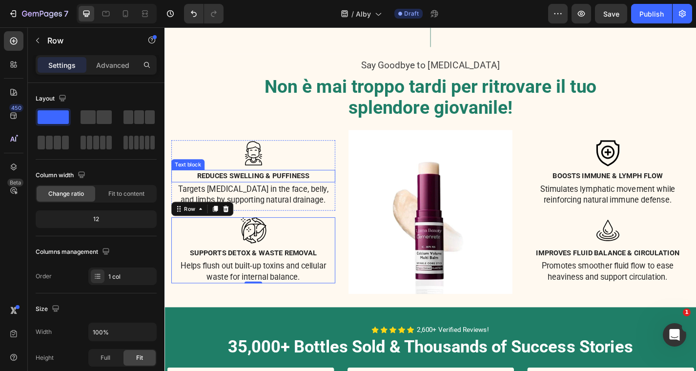
scroll to position [643, 0]
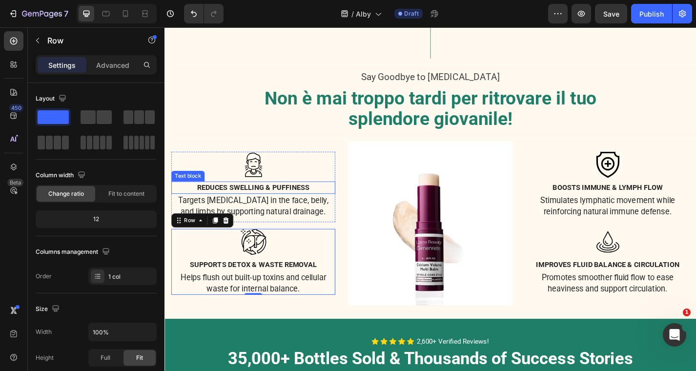
click at [278, 114] on strong "Non è mai troppo tardi per ritrovare il tuo" at bounding box center [457, 105] width 366 height 23
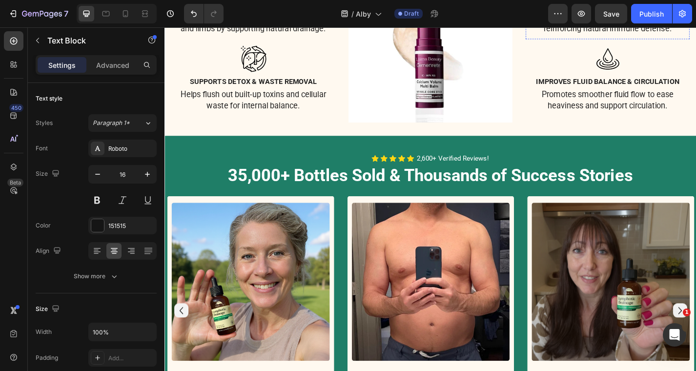
scroll to position [951, 0]
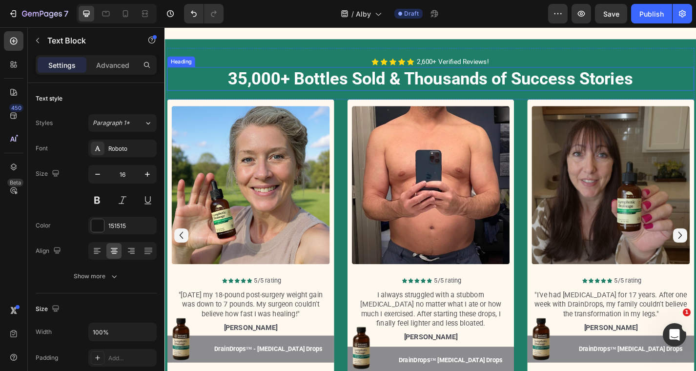
click at [471, 82] on span "35,000+ Bottles Sold & Thousands of Success Stories" at bounding box center [457, 83] width 446 height 21
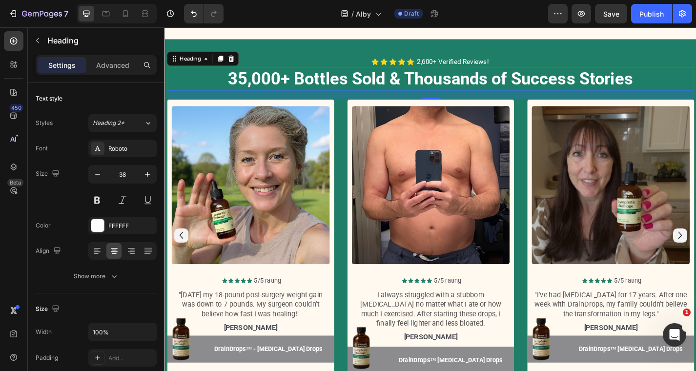
click at [242, 81] on span "35,000+ Bottles Sold & Thousands of Success Stories" at bounding box center [457, 83] width 446 height 21
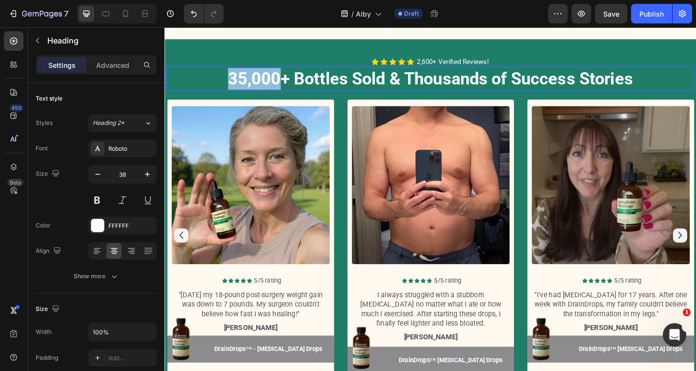
click at [242, 81] on span "35,000+ Bottles Sold & Thousands of Success Stories" at bounding box center [457, 83] width 446 height 21
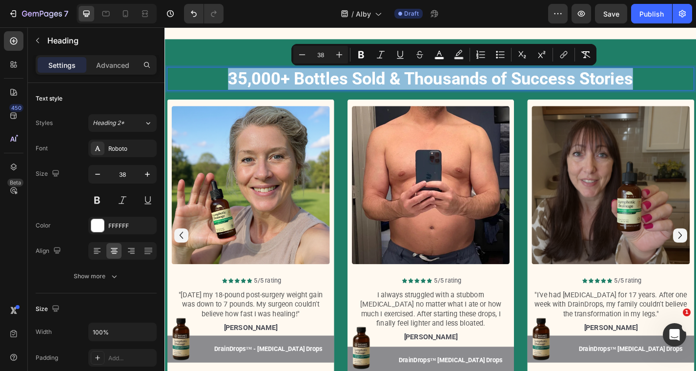
click at [337, 99] on div "Icon Icon Icon Icon Icon Icon List 2,600+ Verified Reviews! Text Block Row 35,0…" at bounding box center [457, 78] width 581 height 57
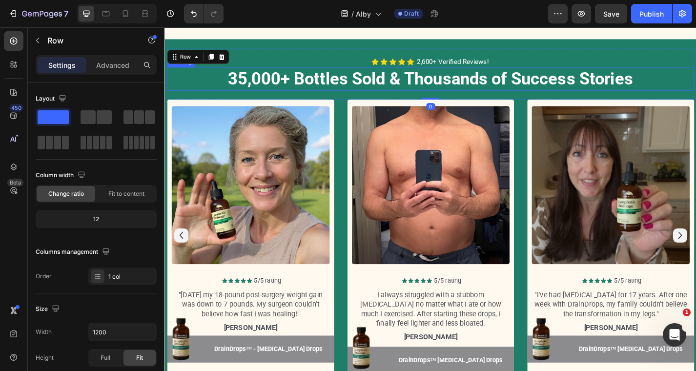
click at [320, 86] on span "35,000+ Bottles Sold & Thousands of Success Stories" at bounding box center [457, 83] width 446 height 21
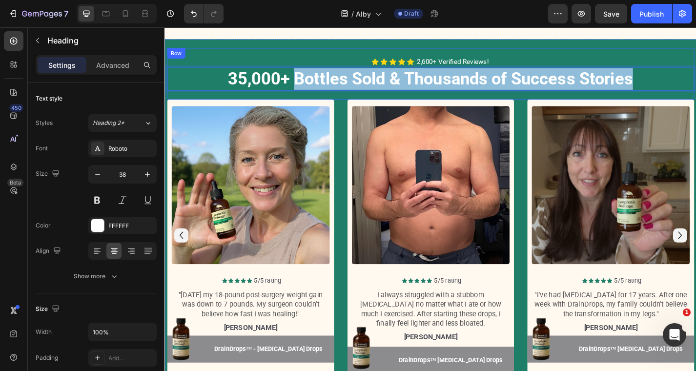
drag, startPoint x: 306, startPoint y: 82, endPoint x: 714, endPoint y: 98, distance: 407.7
click at [695, 98] on div "Icon Icon Icon Icon Icon Icon List 2,600+ Verified Reviews! Text Block Row 35,0…" at bounding box center [457, 78] width 581 height 57
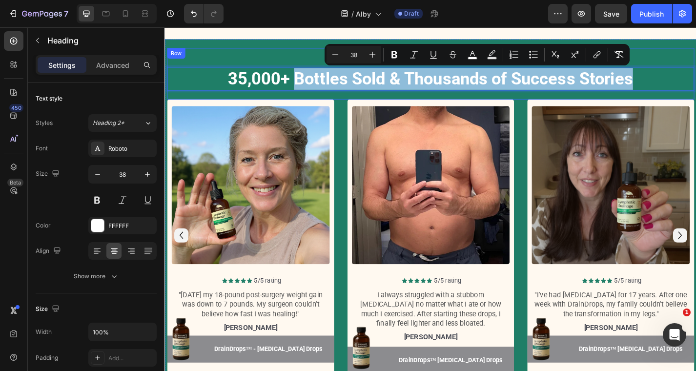
copy span "Bottles Sold & Thousands of Success Stories"
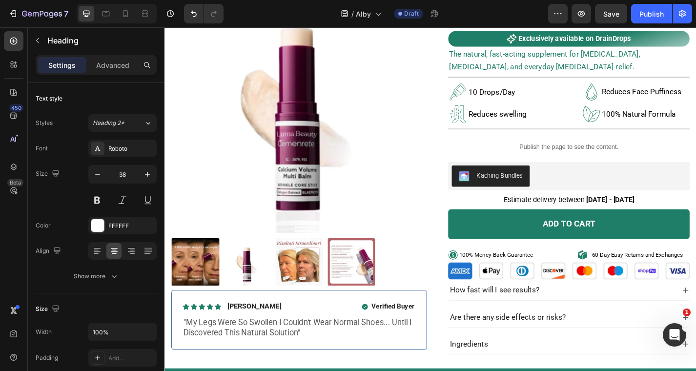
scroll to position [0, 0]
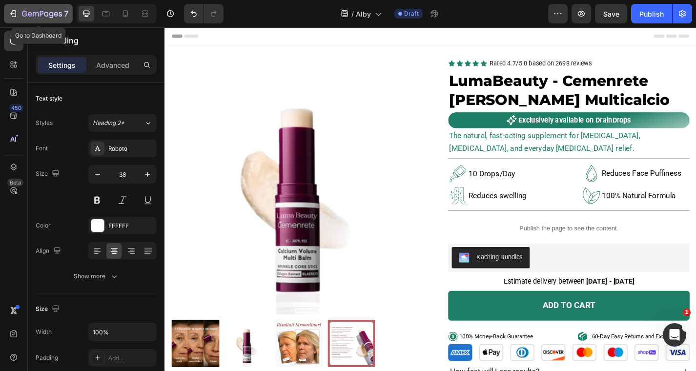
click at [20, 12] on div "7" at bounding box center [38, 14] width 60 height 12
